Goal: Task Accomplishment & Management: Use online tool/utility

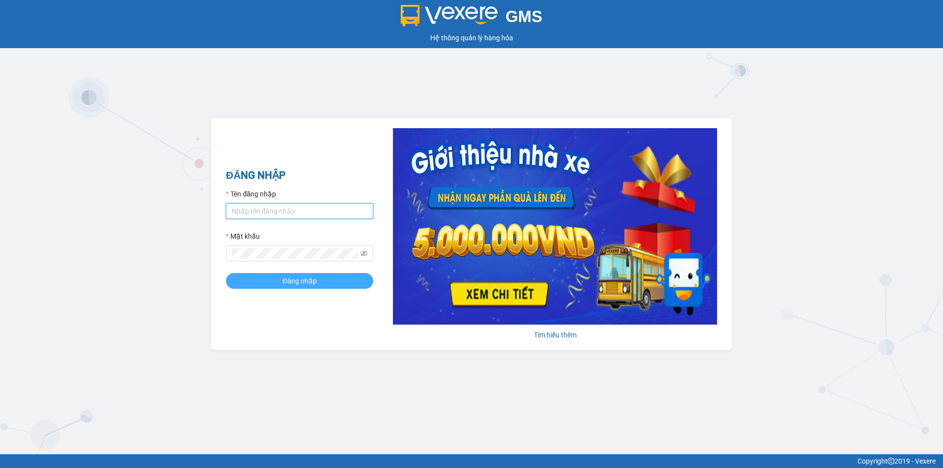
type input "haidang.hao"
click at [297, 281] on span "Đăng nhập" at bounding box center [299, 281] width 34 height 11
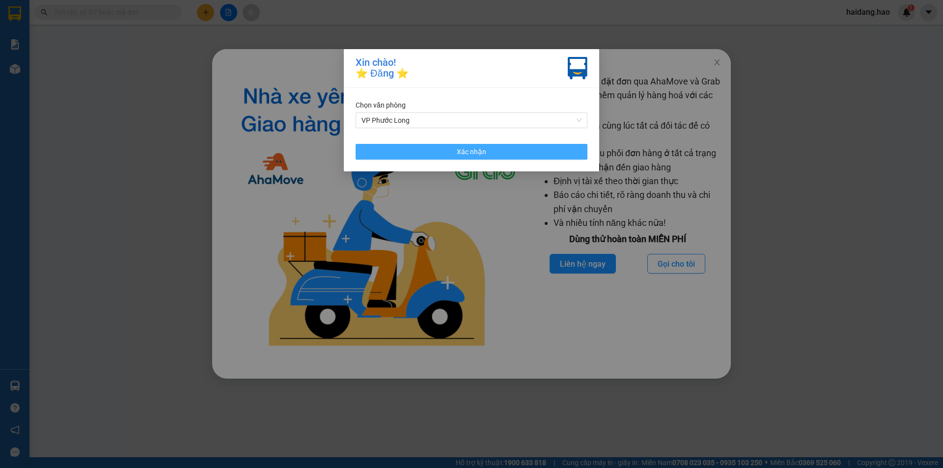
click at [462, 150] on span "Xác nhận" at bounding box center [471, 151] width 29 height 11
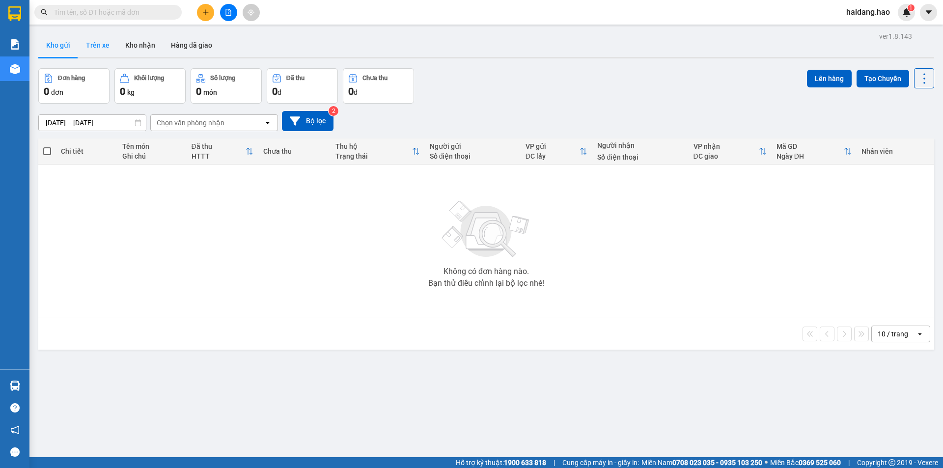
drag, startPoint x: 93, startPoint y: 29, endPoint x: 92, endPoint y: 36, distance: 6.9
click at [92, 36] on main "ver 1.8.143 Kho gửi Trên xe Kho nhận Hàng đã giao Đơn hàng 0 đơn Khối lượng 0 k…" at bounding box center [471, 228] width 943 height 457
click at [92, 41] on button "Trên xe" at bounding box center [97, 45] width 39 height 24
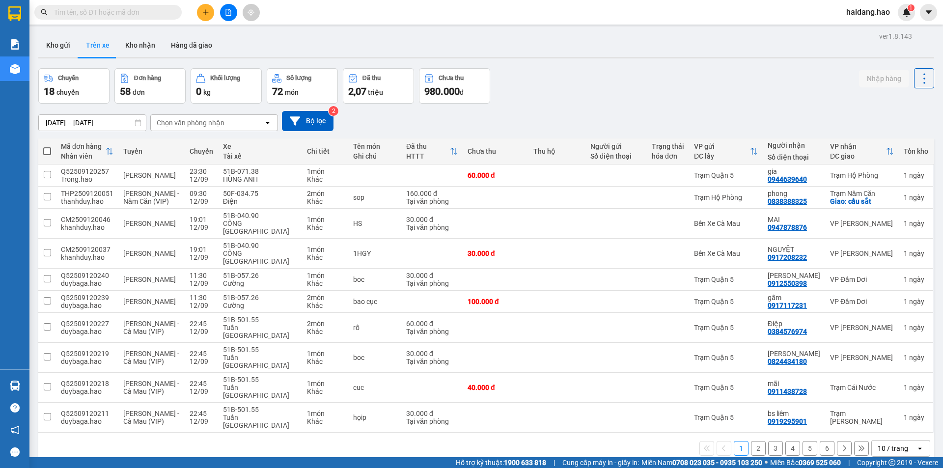
click at [176, 125] on div "Chọn văn phòng nhận" at bounding box center [191, 123] width 68 height 10
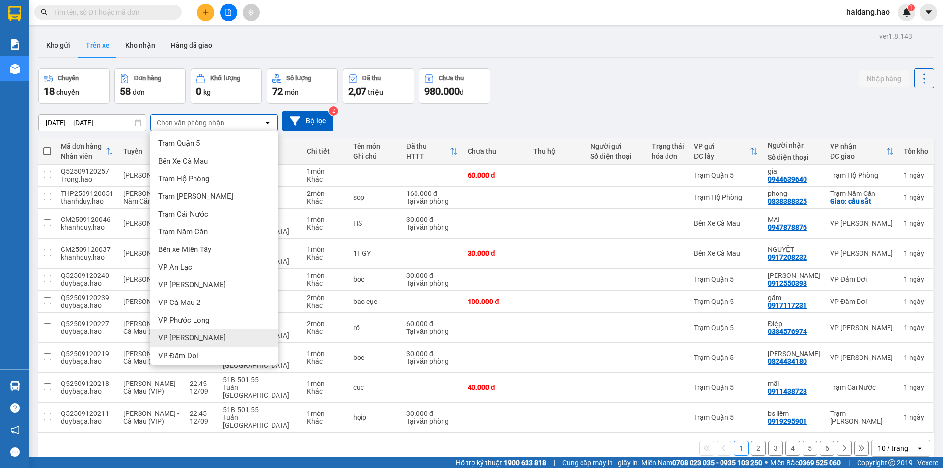
click at [186, 330] on div "VP Gành Hào" at bounding box center [214, 338] width 128 height 18
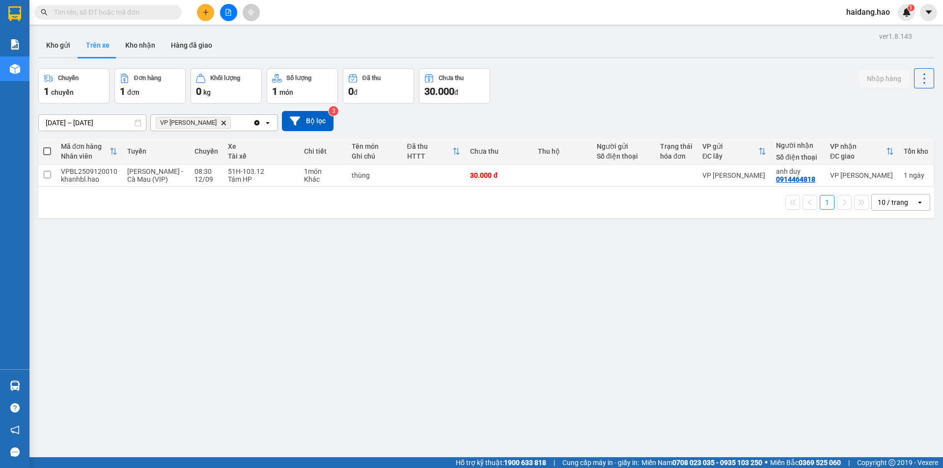
click at [188, 130] on div "VP Gành Hào Delete" at bounding box center [202, 123] width 102 height 16
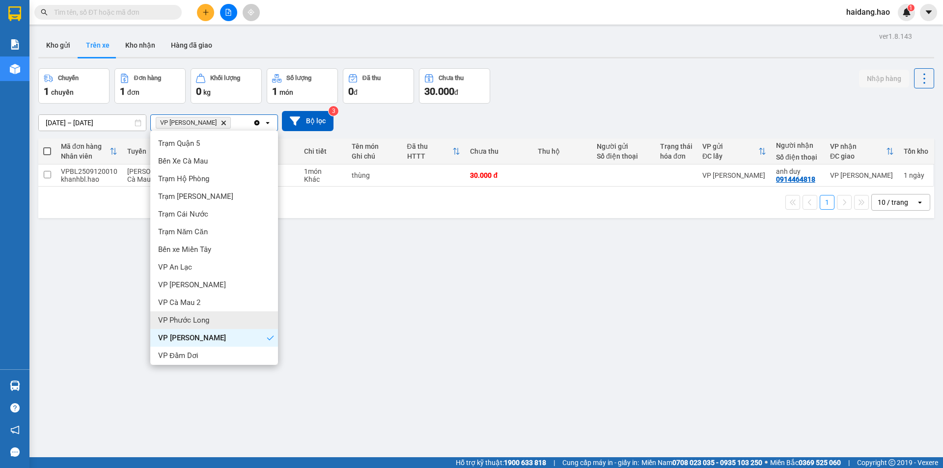
click at [172, 312] on div "VP Phước Long" at bounding box center [214, 320] width 128 height 18
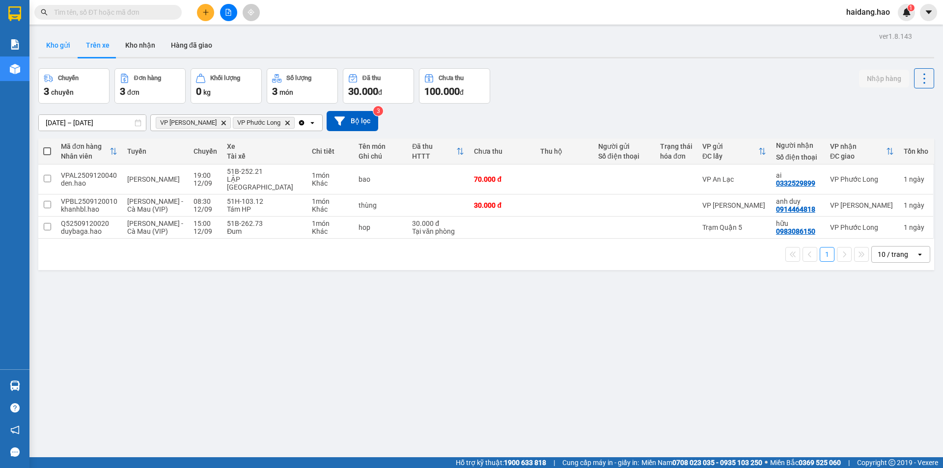
click at [51, 42] on button "Kho gửi" at bounding box center [58, 45] width 40 height 24
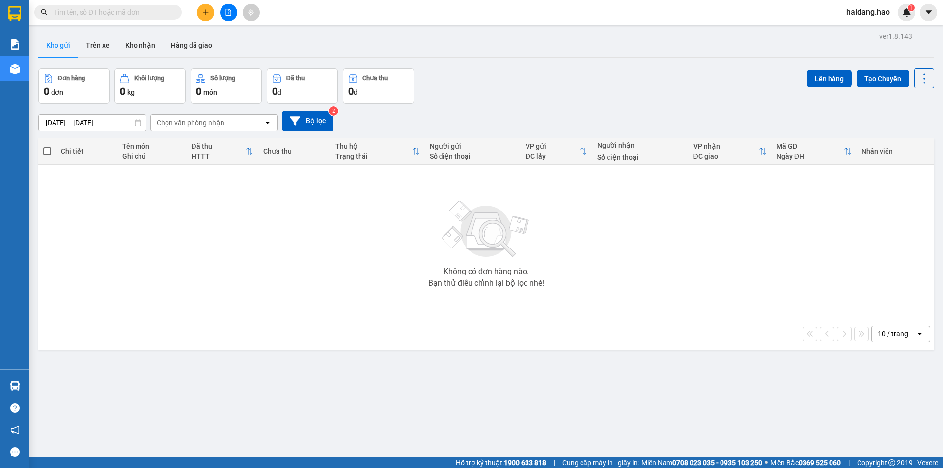
drag, startPoint x: 476, startPoint y: 121, endPoint x: 467, endPoint y: 106, distance: 17.9
click at [470, 111] on div "11/09/2025 – 13/09/2025 Press the down arrow key to interact with the calendar …" at bounding box center [486, 121] width 896 height 20
click at [108, 43] on button "Trên xe" at bounding box center [97, 45] width 39 height 24
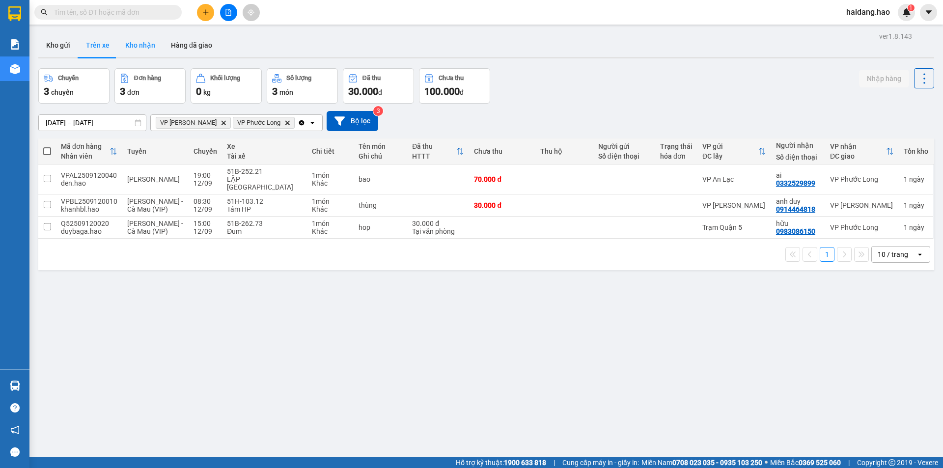
click at [141, 54] on button "Kho nhận" at bounding box center [140, 45] width 46 height 24
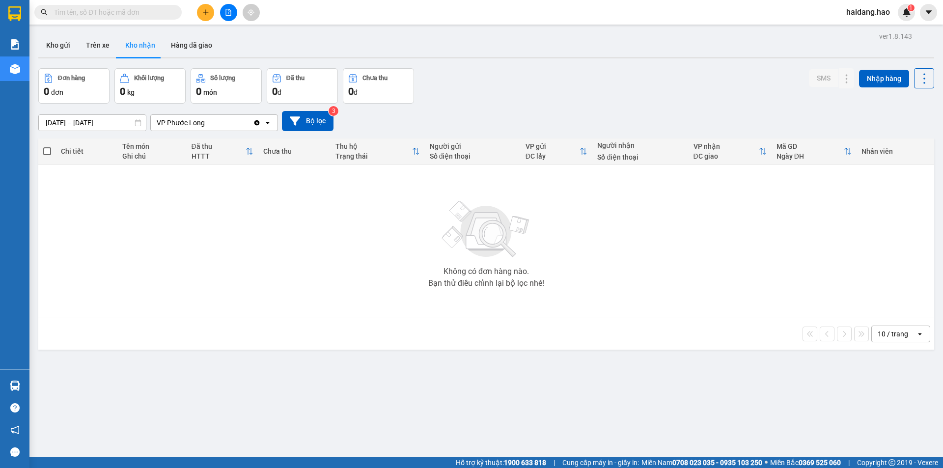
click at [452, 39] on div "Kho gửi Trên xe Kho nhận Hàng đã giao" at bounding box center [486, 46] width 896 height 26
click at [366, 39] on div "Kho gửi Trên xe Kho nhận Hàng đã giao" at bounding box center [486, 46] width 896 height 26
